Goal: Information Seeking & Learning: Learn about a topic

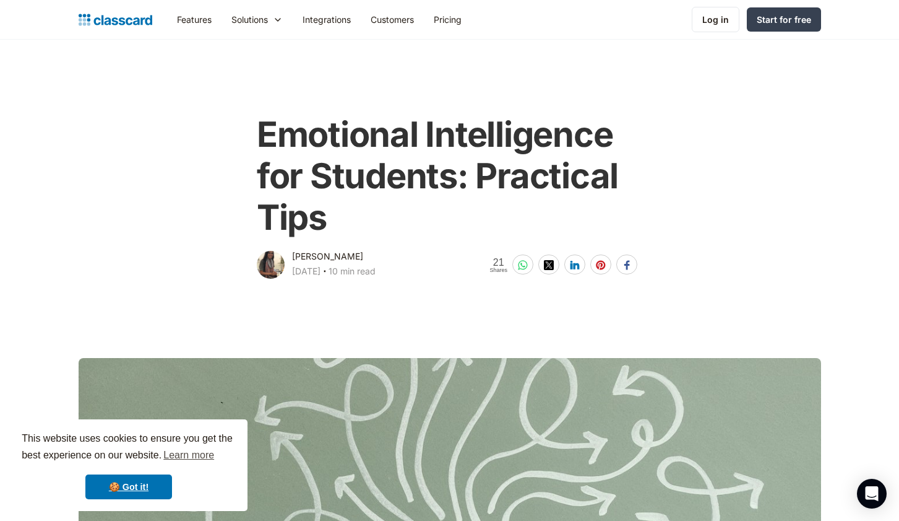
click at [437, 69] on main "Emotional Intelligence for Students‍: Practical Tips [PERSON_NAME] [DATE] ‧ 10 …" at bounding box center [449, 160] width 899 height 241
click at [649, 199] on div "Emotional Intelligence for Students‍: Practical Tips [PERSON_NAME] [DATE] ‧ 10 …" at bounding box center [449, 192] width 503 height 180
click at [861, 67] on main "Emotional Intelligence for Students‍: Practical Tips [PERSON_NAME] [DATE] ‧ 10 …" at bounding box center [449, 160] width 899 height 241
click at [511, 64] on main "Emotional Intelligence for Students‍: Practical Tips [PERSON_NAME] [DATE] ‧ 10 …" at bounding box center [449, 160] width 899 height 241
click at [283, 73] on main "Emotional Intelligence for Students‍: Practical Tips [PERSON_NAME] [DATE] ‧ 10 …" at bounding box center [449, 160] width 899 height 241
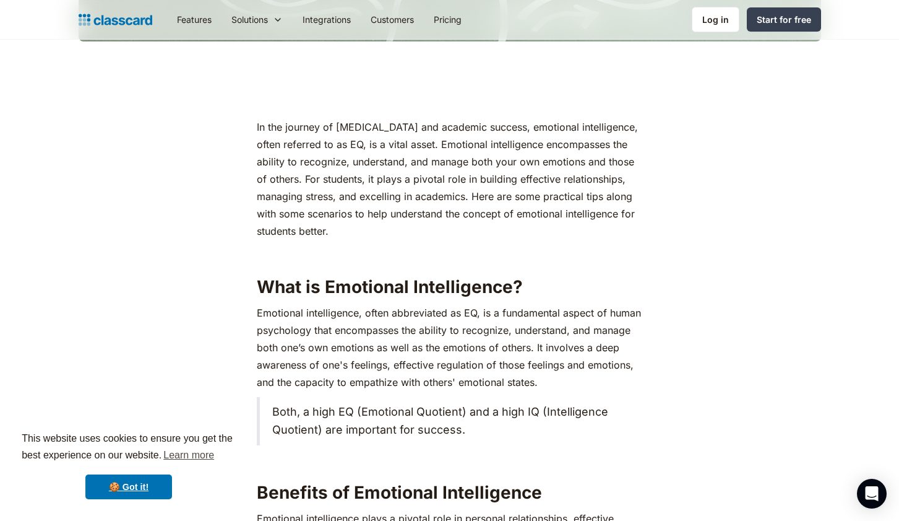
scroll to position [557, 0]
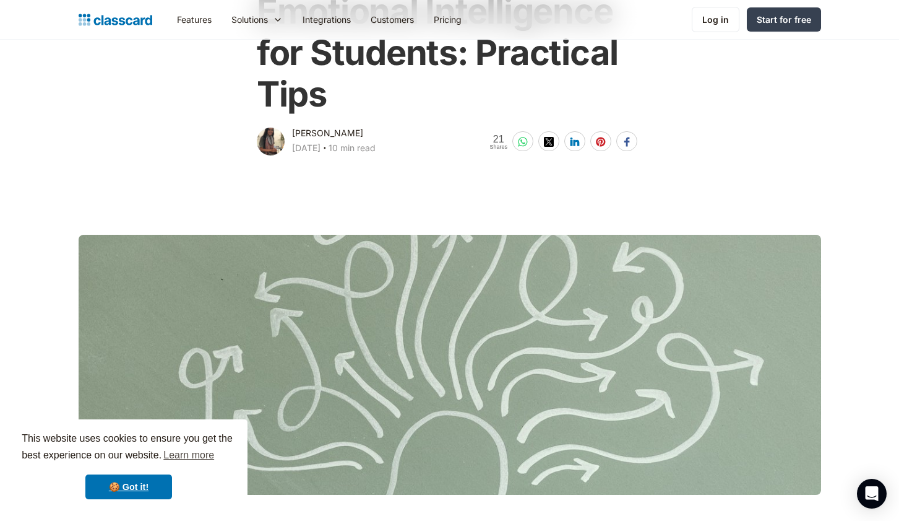
scroll to position [124, 0]
click at [759, 169] on main at bounding box center [449, 333] width 899 height 352
click at [207, 123] on div "Emotional Intelligence for Students‍: Practical Tips [PERSON_NAME] [DATE] ‧ 10 …" at bounding box center [449, 68] width 503 height 180
drag, startPoint x: 462, startPoint y: 131, endPoint x: 457, endPoint y: 122, distance: 10.5
click at [459, 125] on div "[PERSON_NAME] [DATE] ‧ 10 min read 21 Shares" at bounding box center [450, 141] width 386 height 32
